Goal: Find specific page/section: Find specific page/section

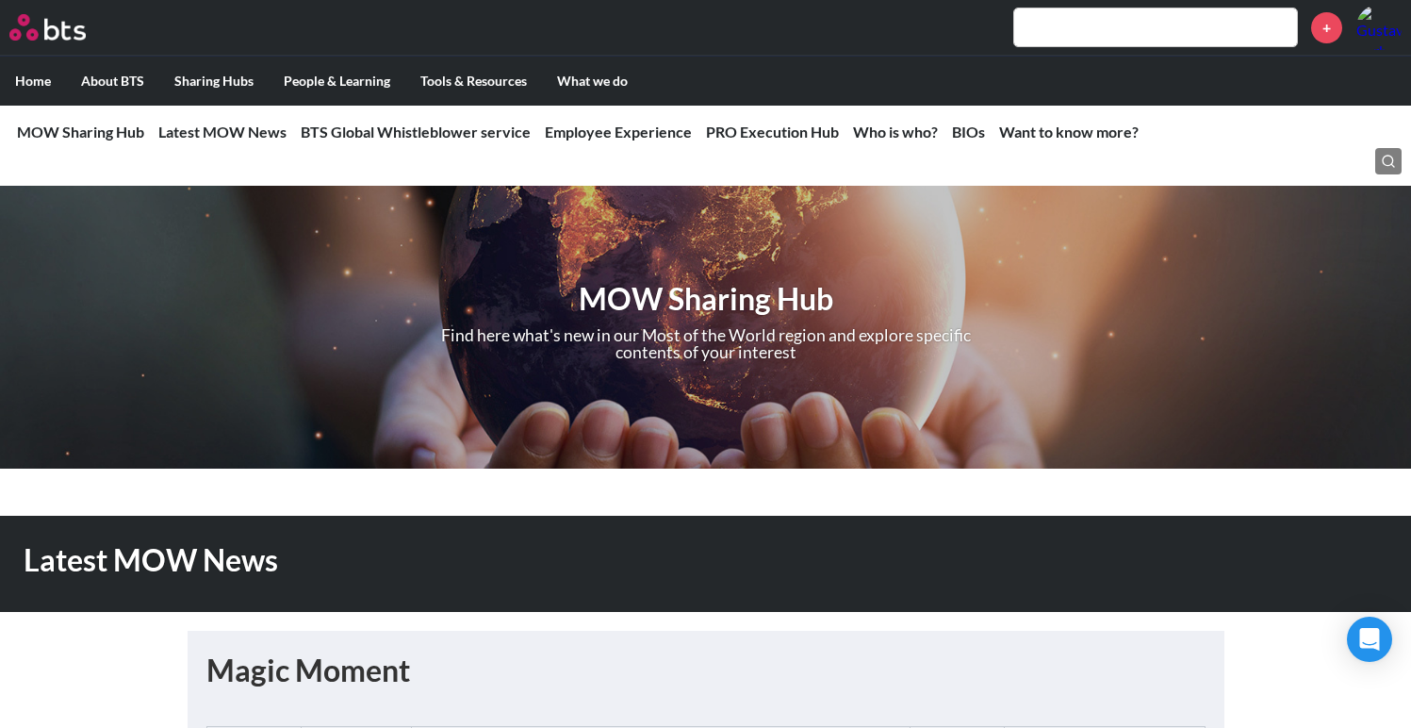
click at [39, 81] on label "Home" at bounding box center [33, 81] width 66 height 49
click at [0, 0] on input "Home" at bounding box center [0, 0] width 0 height 0
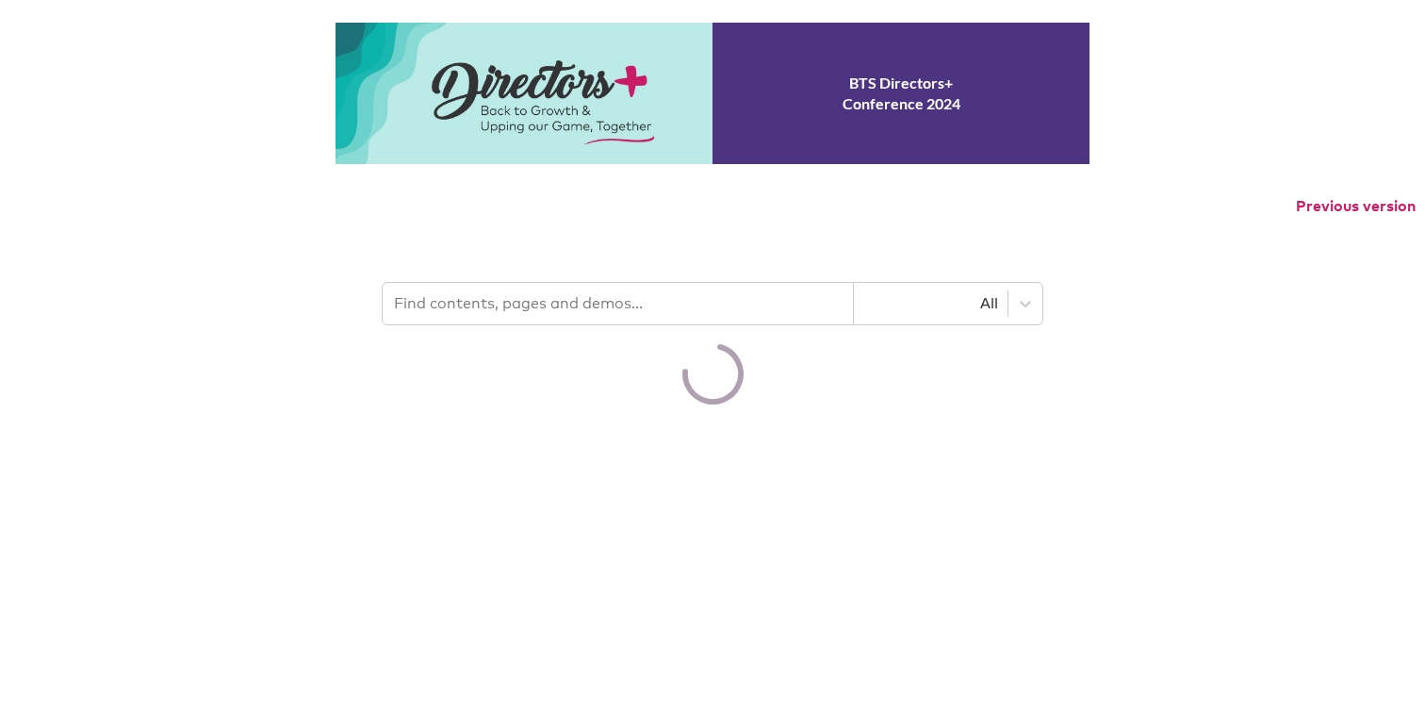
click at [1320, 32] on div "BTS Directors+ Conference 2024 Previous version All" at bounding box center [712, 214] width 1425 height 382
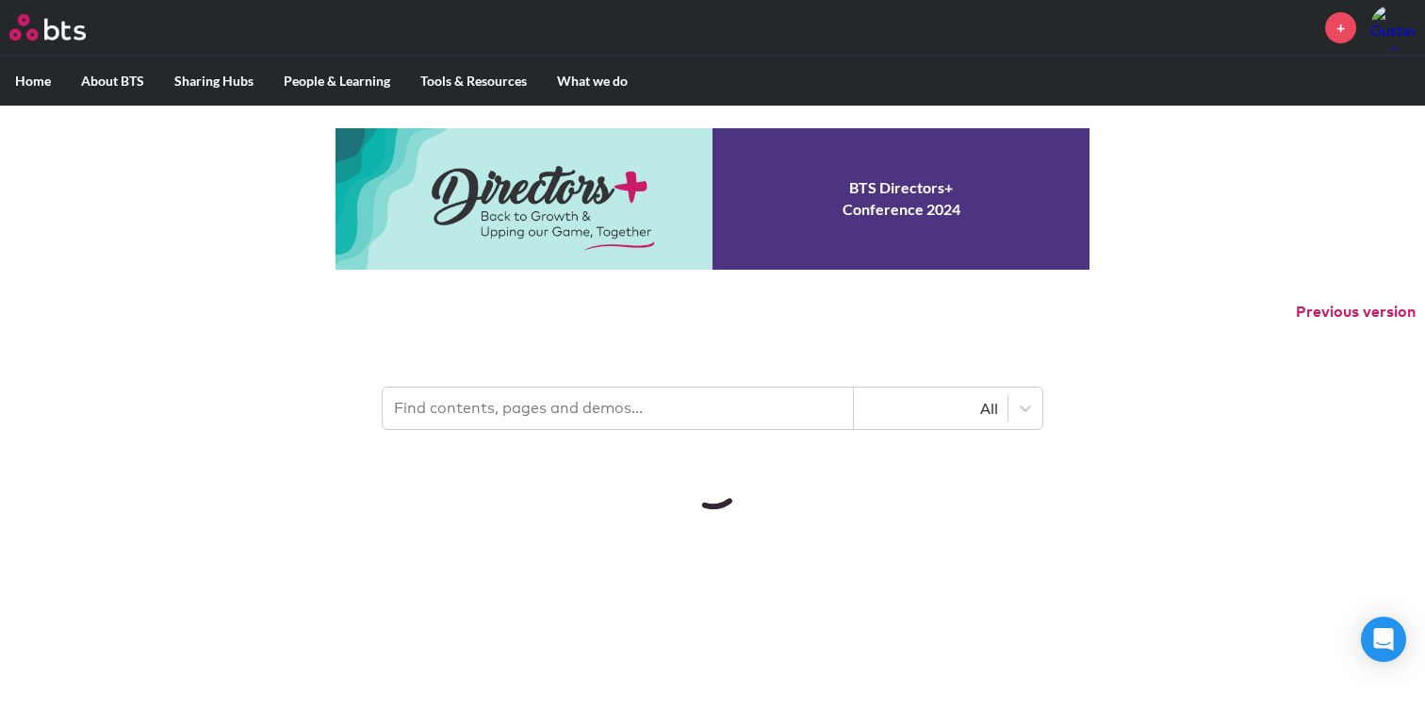
click at [1339, 35] on link "+" at bounding box center [1340, 27] width 31 height 31
click at [1315, 312] on button "Previous version" at bounding box center [1356, 312] width 120 height 21
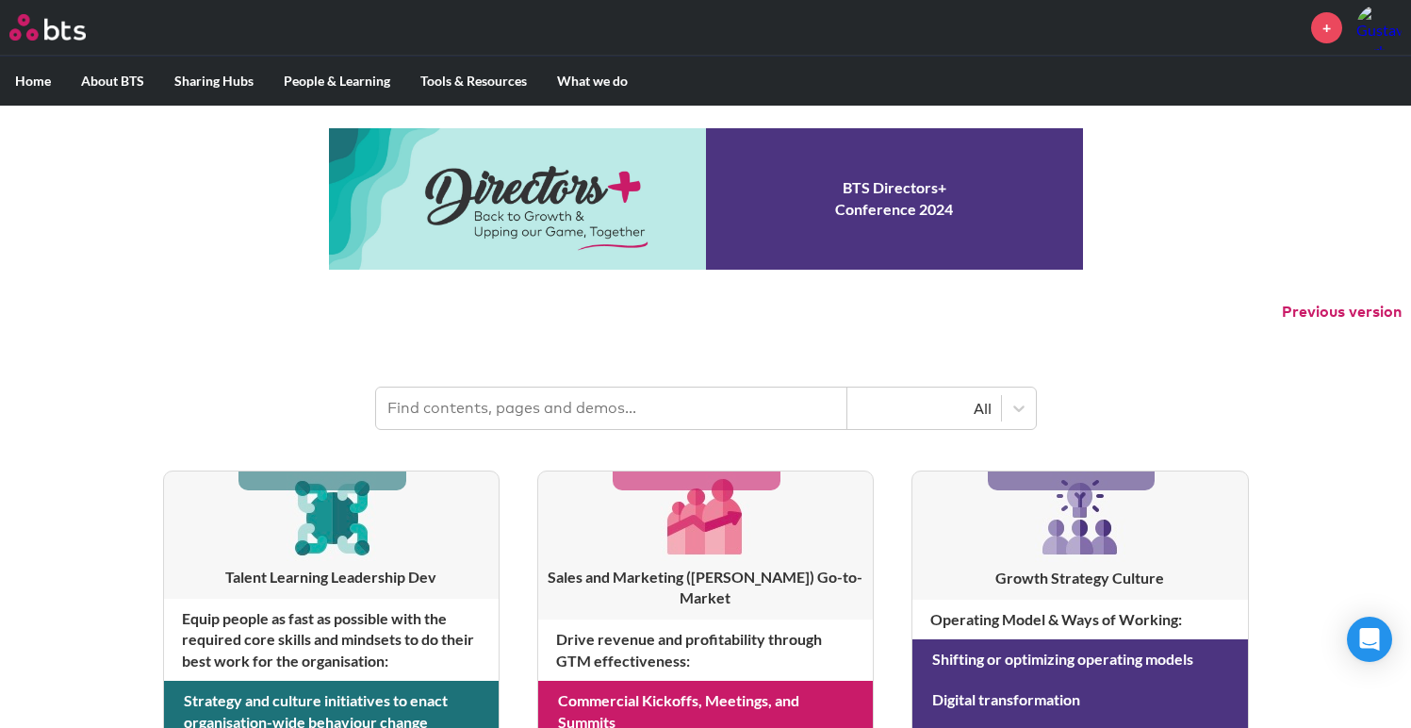
click at [606, 412] on input "text" at bounding box center [611, 407] width 471 height 41
click at [885, 416] on div "All" at bounding box center [924, 408] width 135 height 21
click at [713, 393] on input "text" at bounding box center [611, 407] width 471 height 41
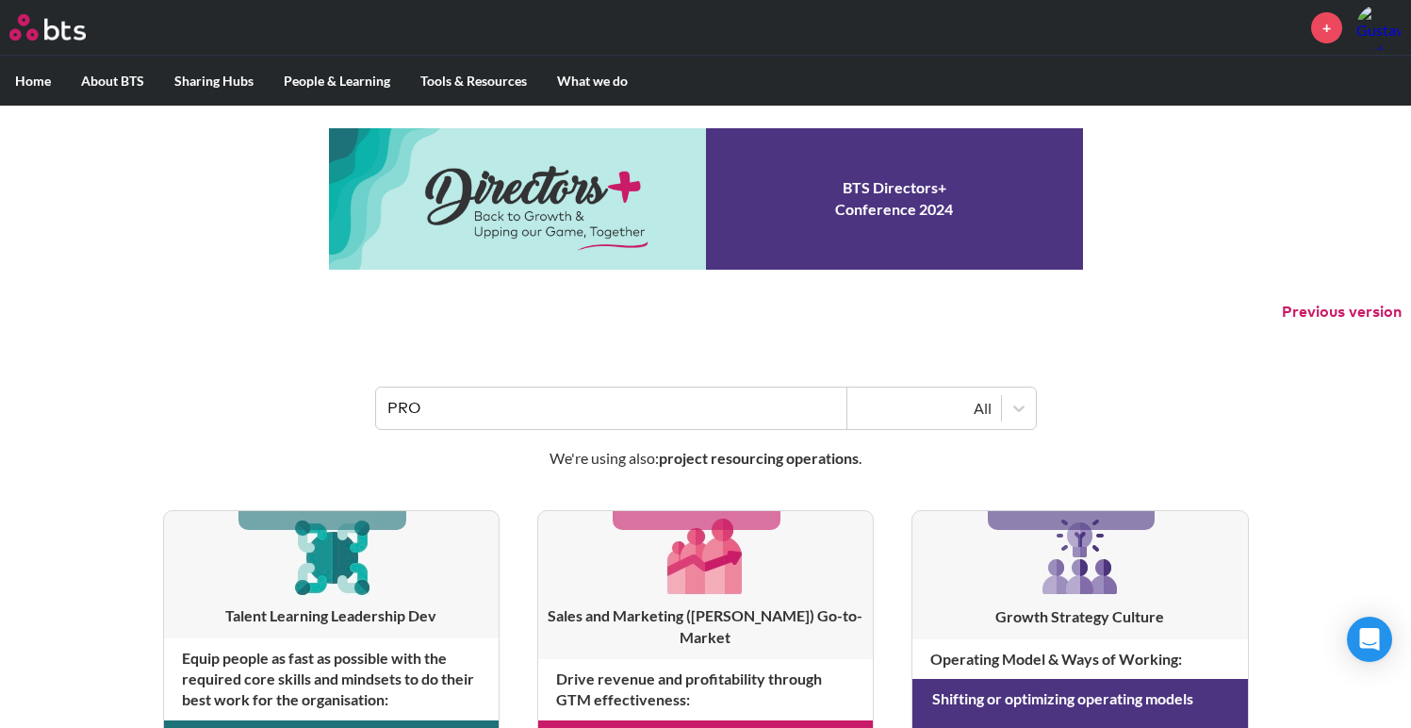
type input "PRO"
